Goal: Information Seeking & Learning: Learn about a topic

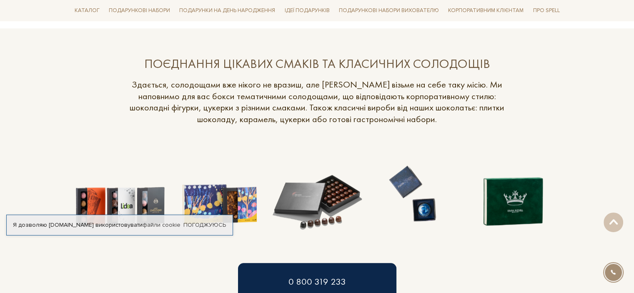
scroll to position [459, 0]
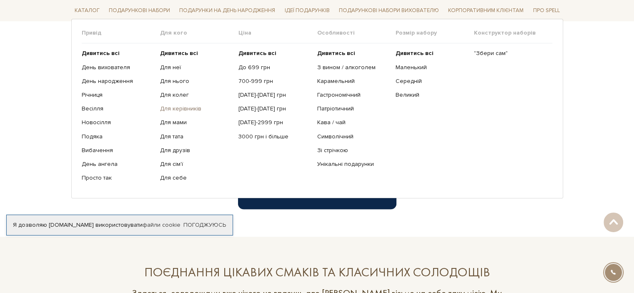
click at [187, 110] on link "Для керівників" at bounding box center [196, 109] width 72 height 8
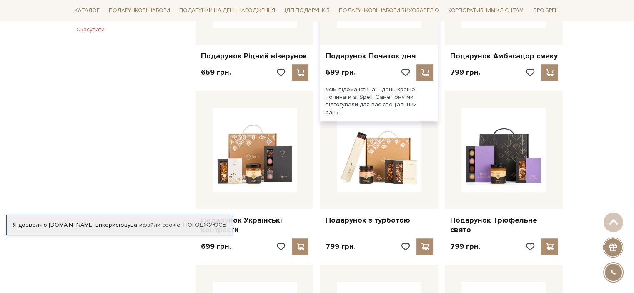
scroll to position [584, 0]
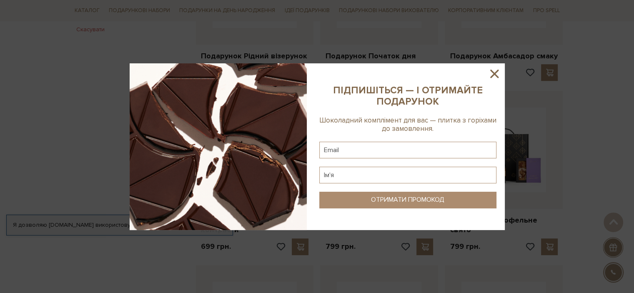
click at [494, 72] on icon at bounding box center [494, 74] width 8 height 8
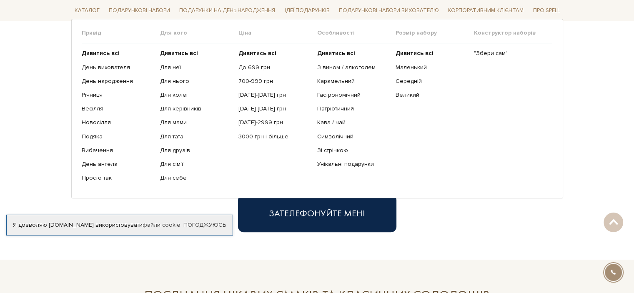
scroll to position [417, 0]
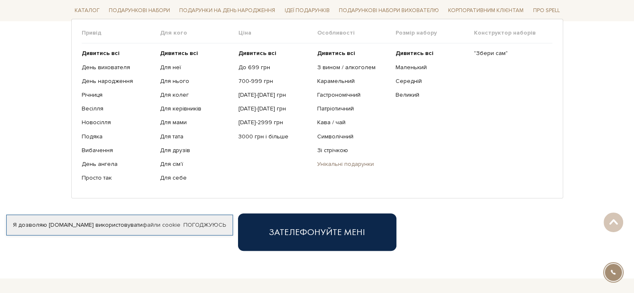
click at [348, 163] on link "Унікальні подарунки" at bounding box center [353, 165] width 72 height 8
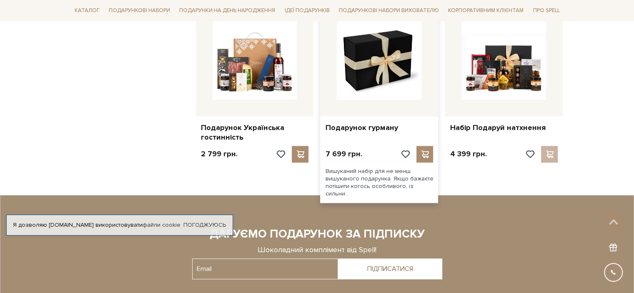
scroll to position [709, 0]
